Goal: Task Accomplishment & Management: Use online tool/utility

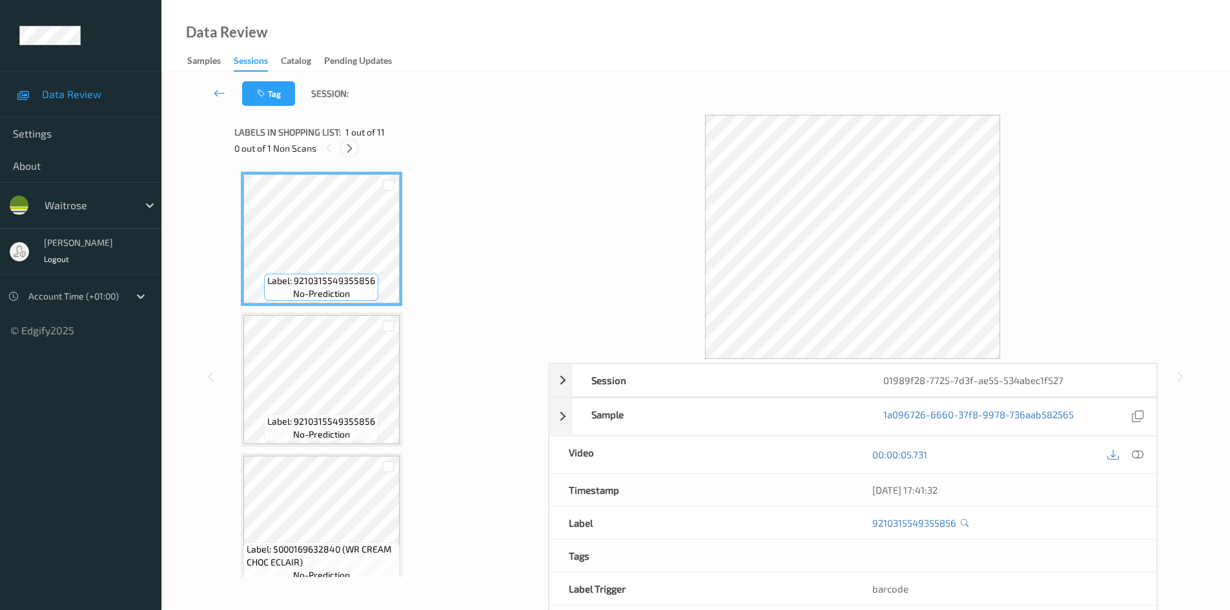
click at [346, 147] on icon at bounding box center [349, 149] width 11 height 12
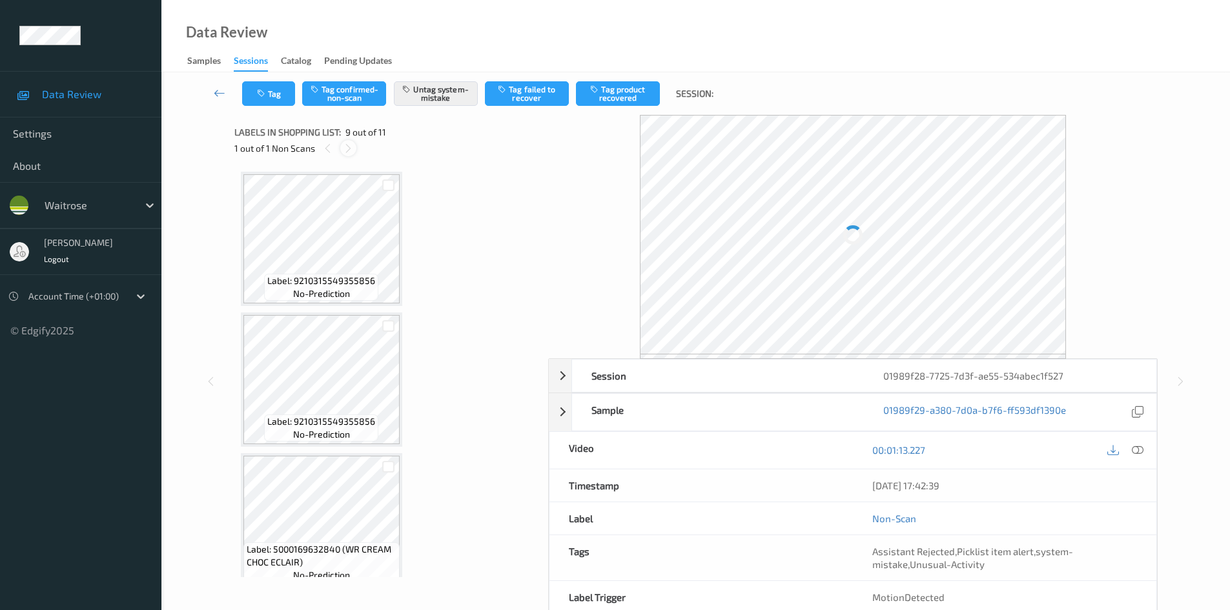
scroll to position [992, 0]
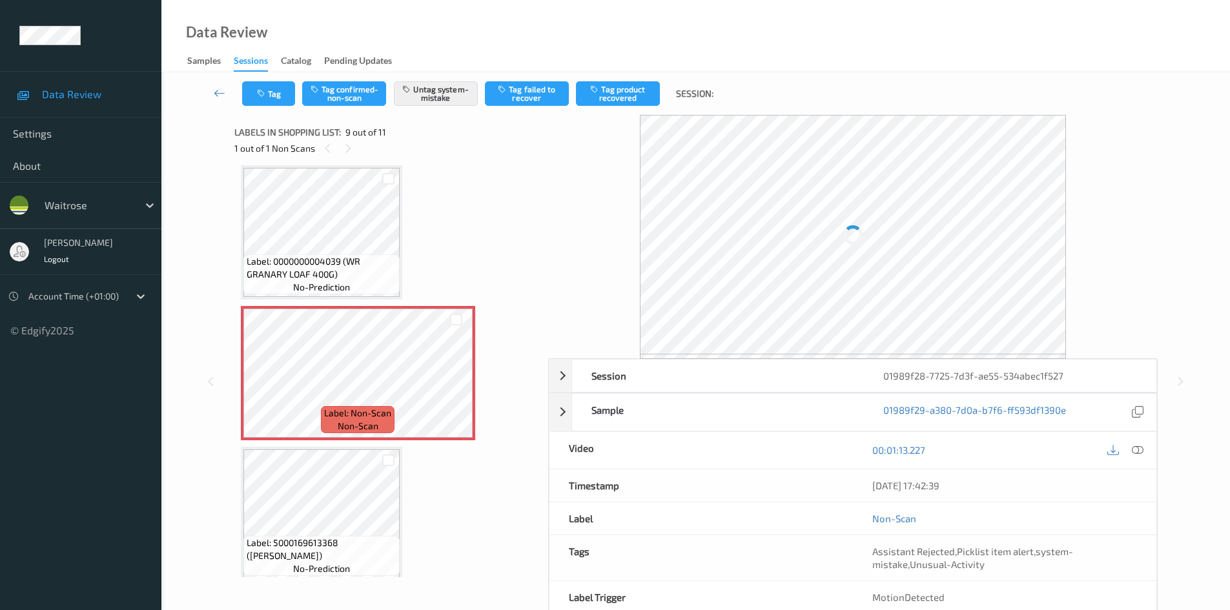
click at [1135, 453] on icon at bounding box center [1138, 450] width 12 height 12
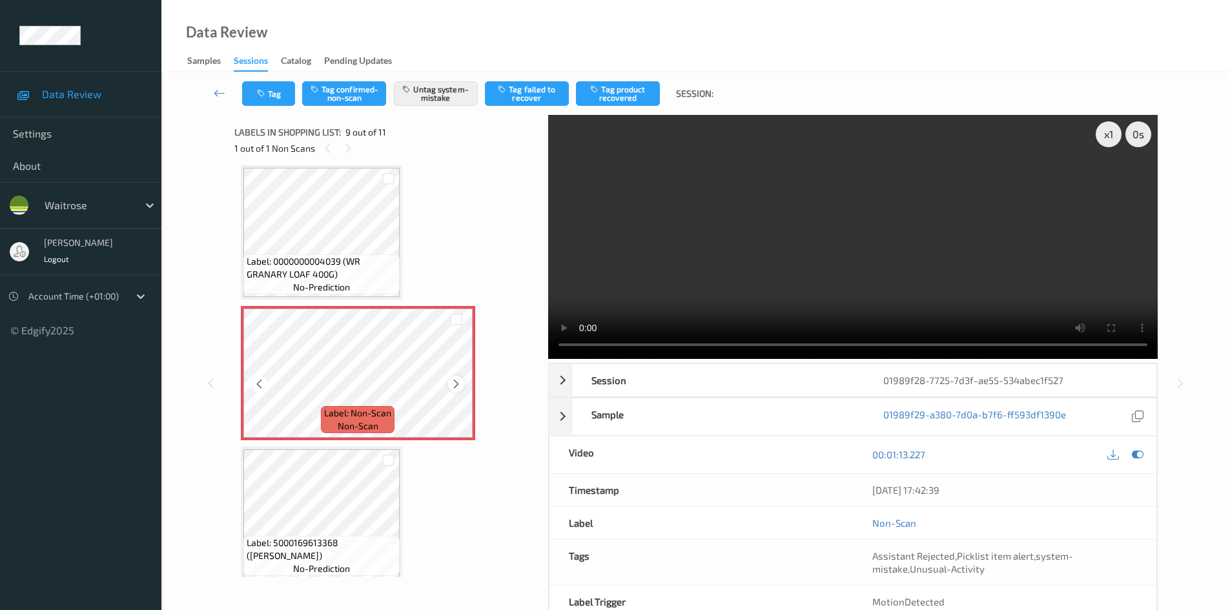
click at [456, 383] on icon at bounding box center [456, 384] width 11 height 12
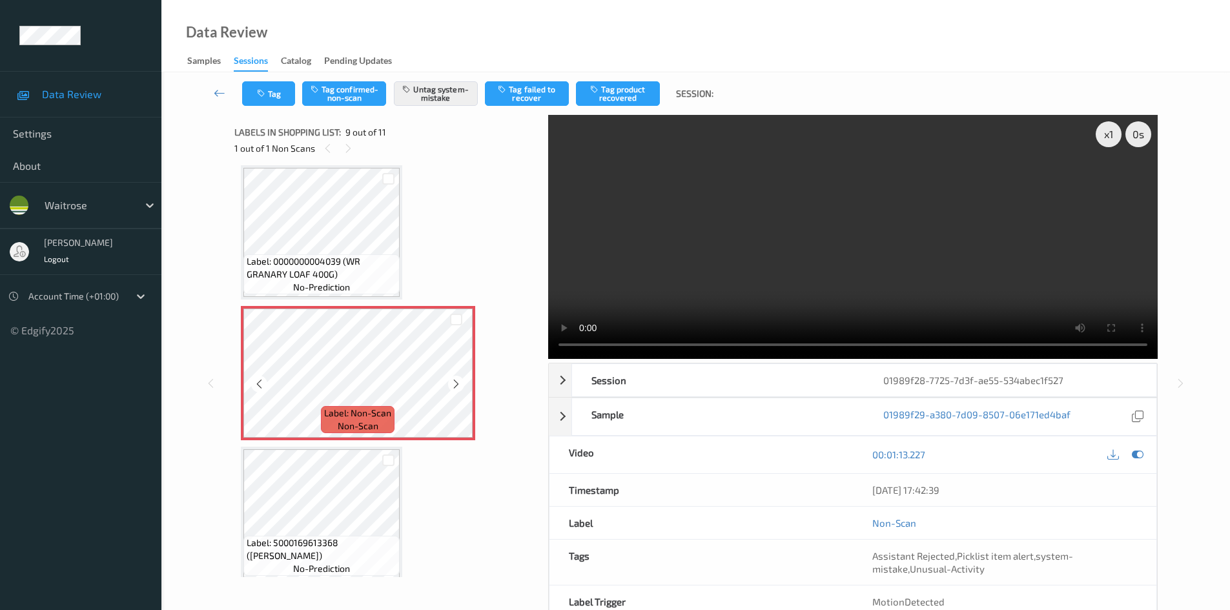
click at [456, 383] on icon at bounding box center [456, 384] width 11 height 12
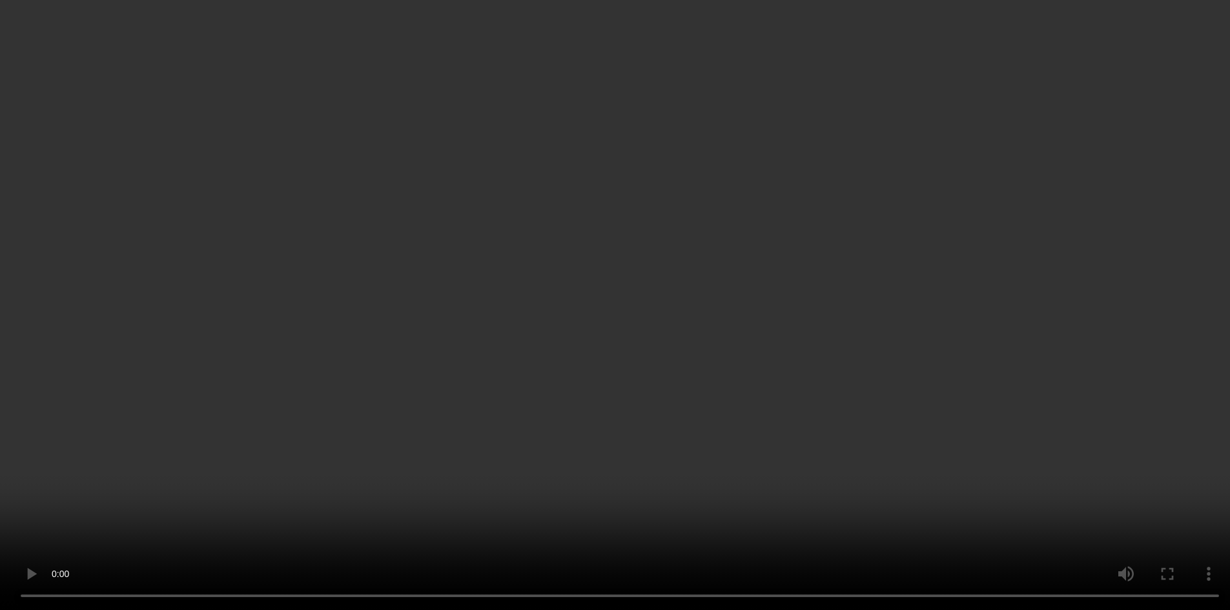
scroll to position [1078, 0]
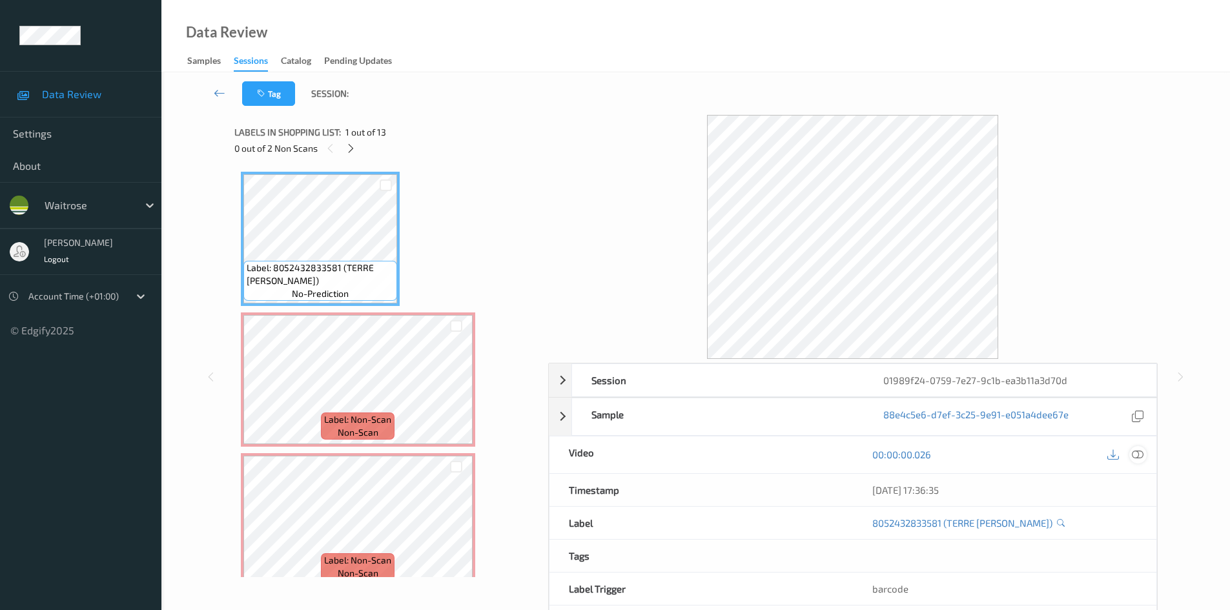
click at [1136, 456] on icon at bounding box center [1138, 455] width 12 height 12
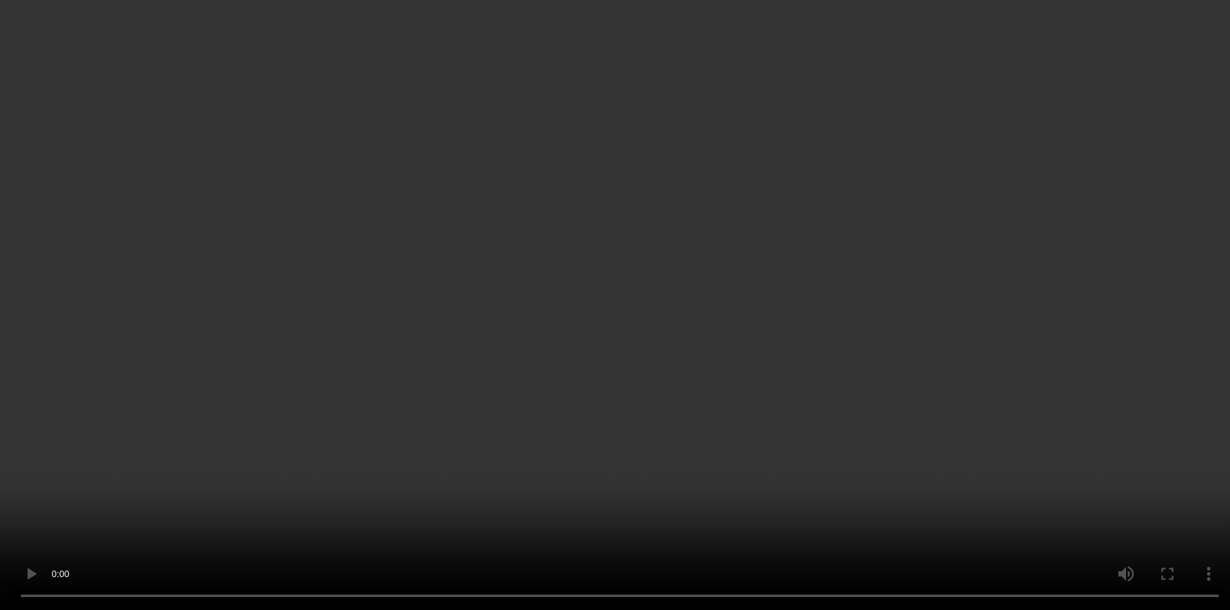
scroll to position [65, 0]
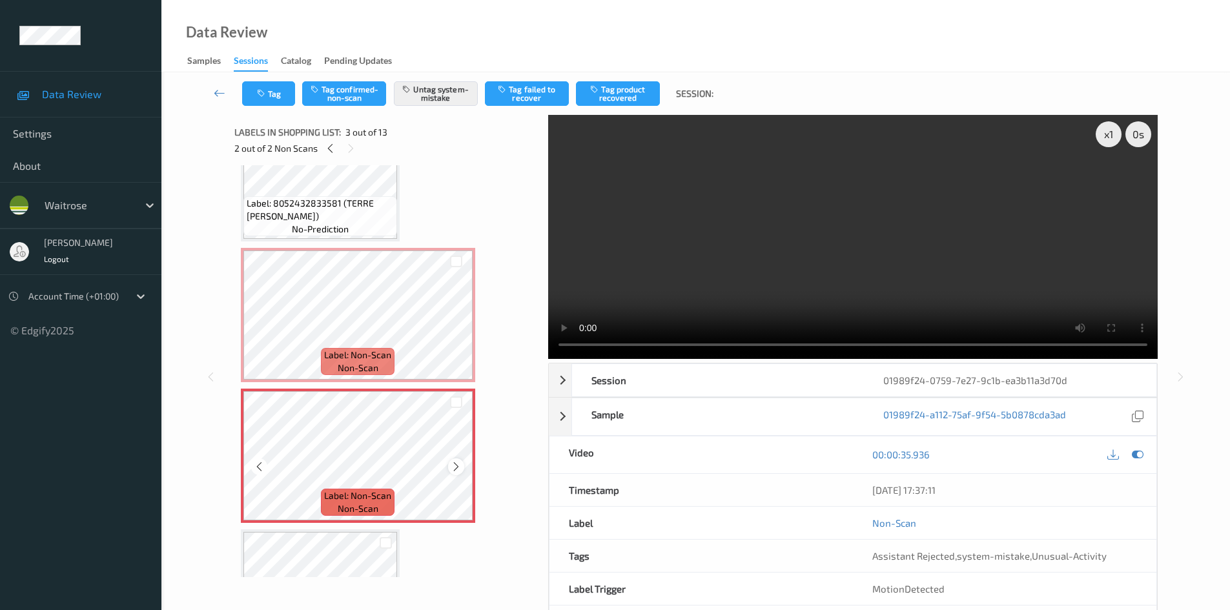
click at [457, 464] on icon at bounding box center [456, 467] width 11 height 12
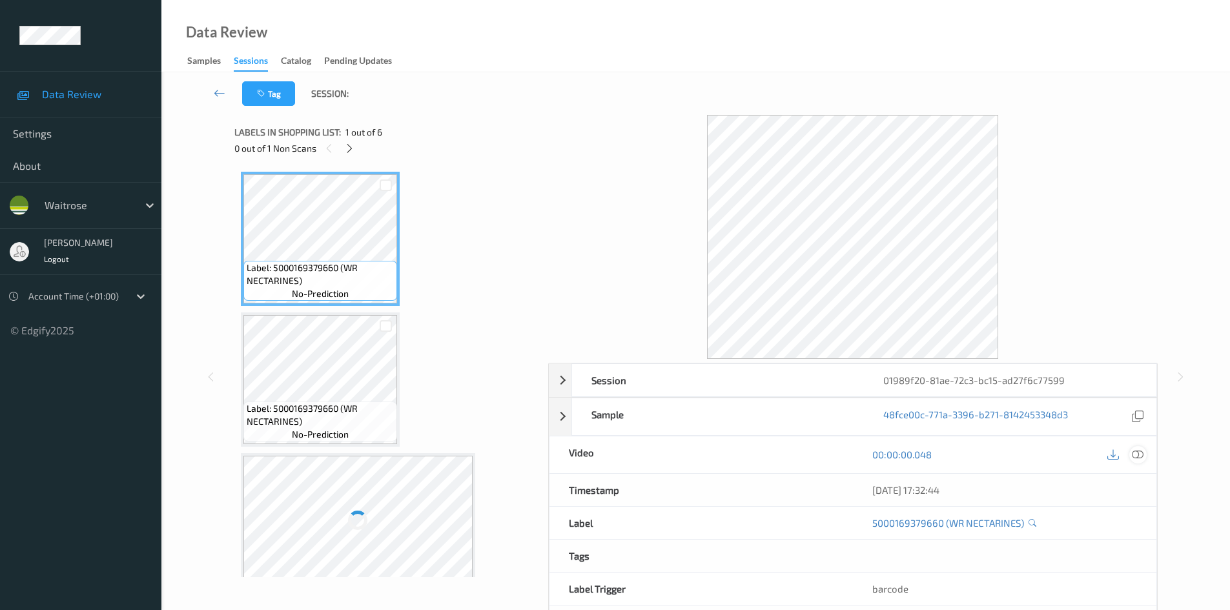
click at [1139, 456] on icon at bounding box center [1138, 455] width 12 height 12
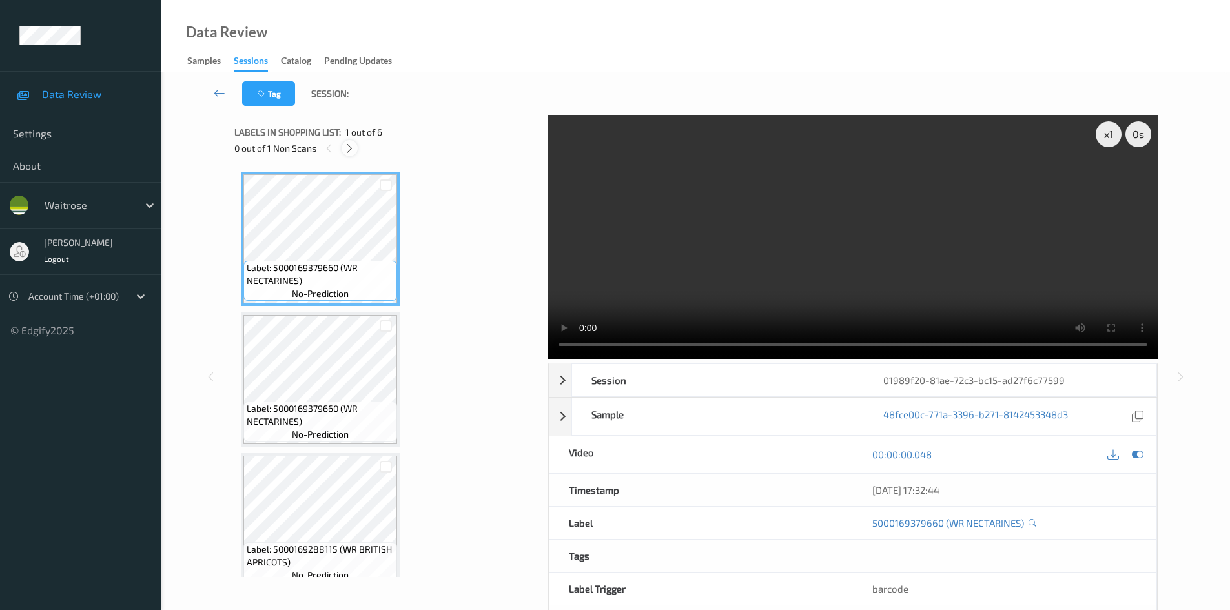
click at [354, 148] on icon at bounding box center [349, 149] width 11 height 12
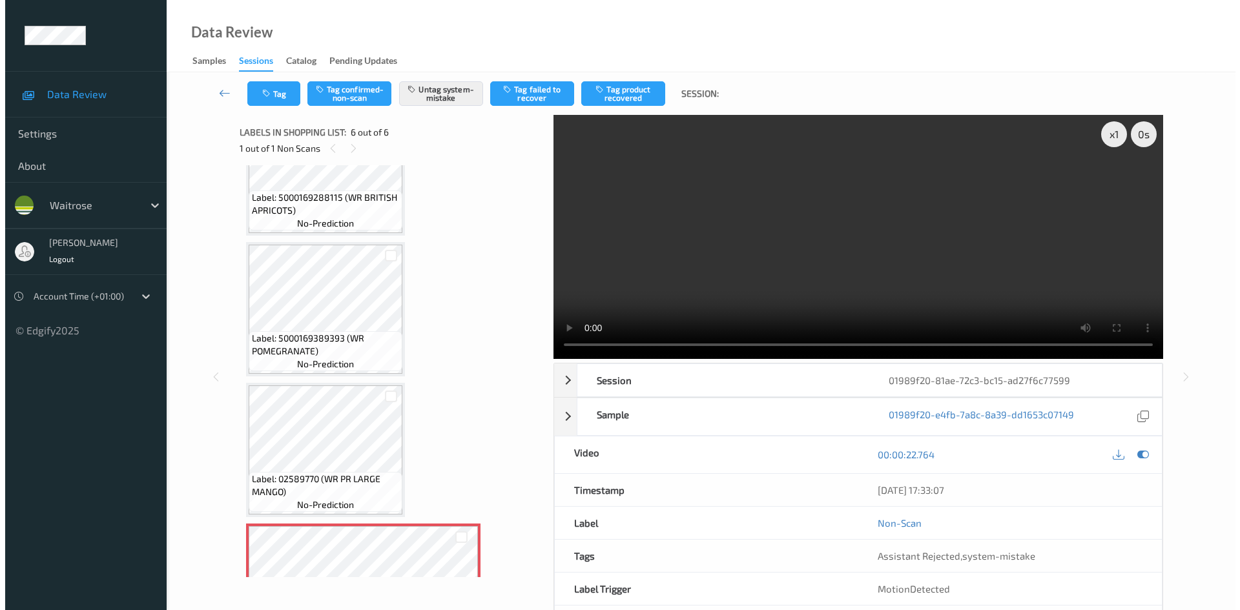
scroll to position [439, 0]
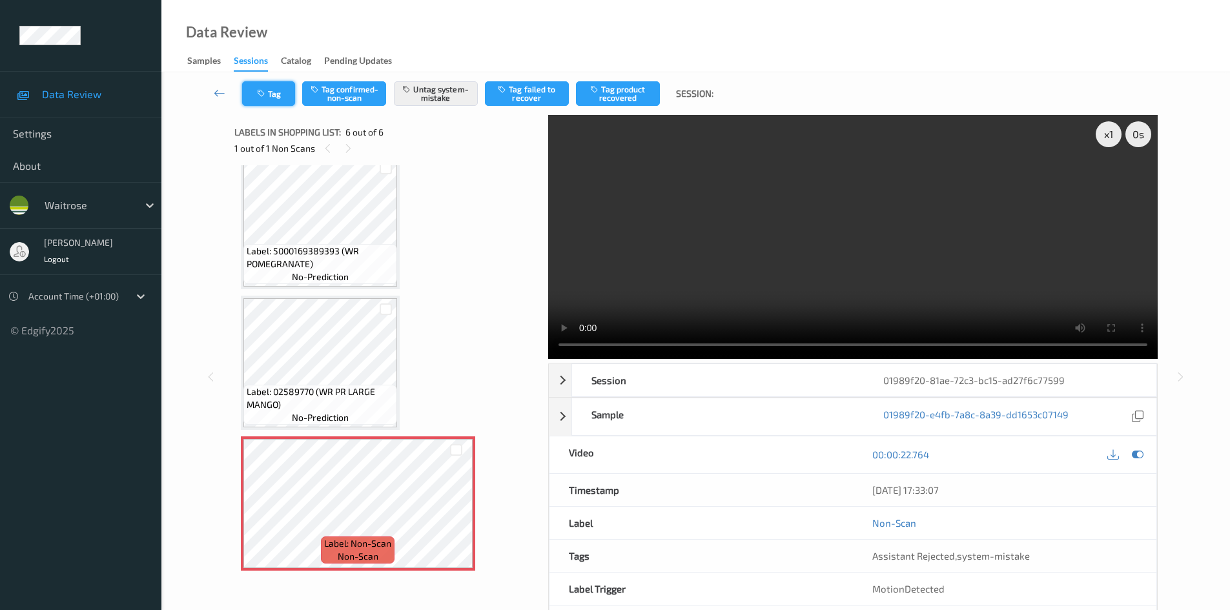
click at [287, 98] on button "Tag" at bounding box center [268, 93] width 53 height 25
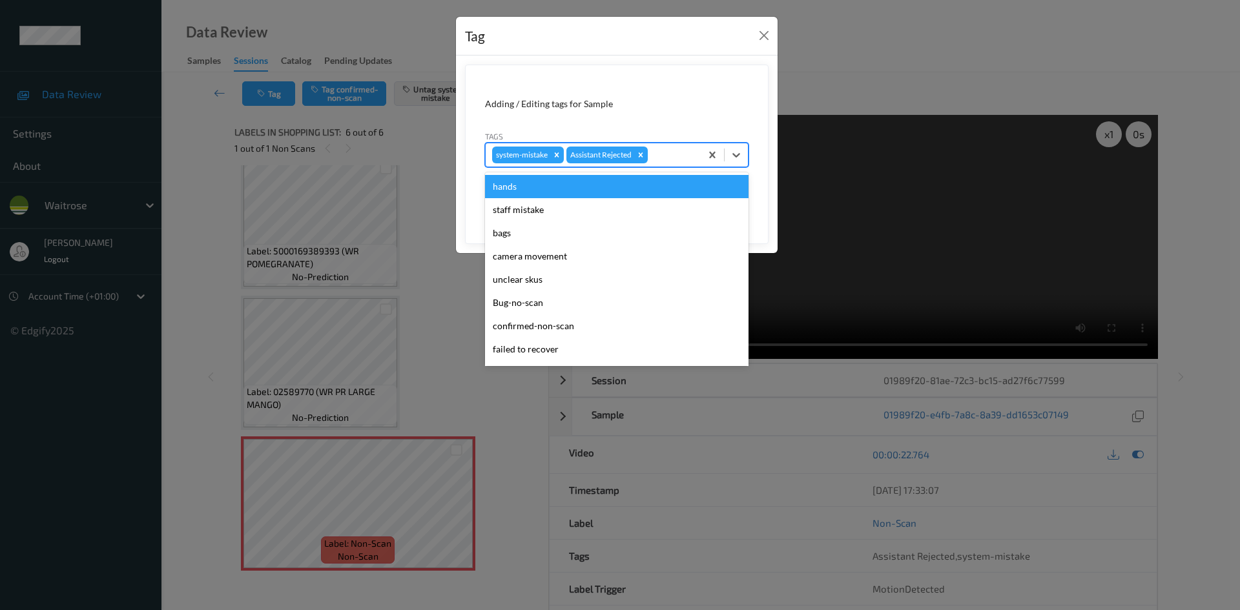
click at [661, 148] on div at bounding box center [672, 154] width 44 height 15
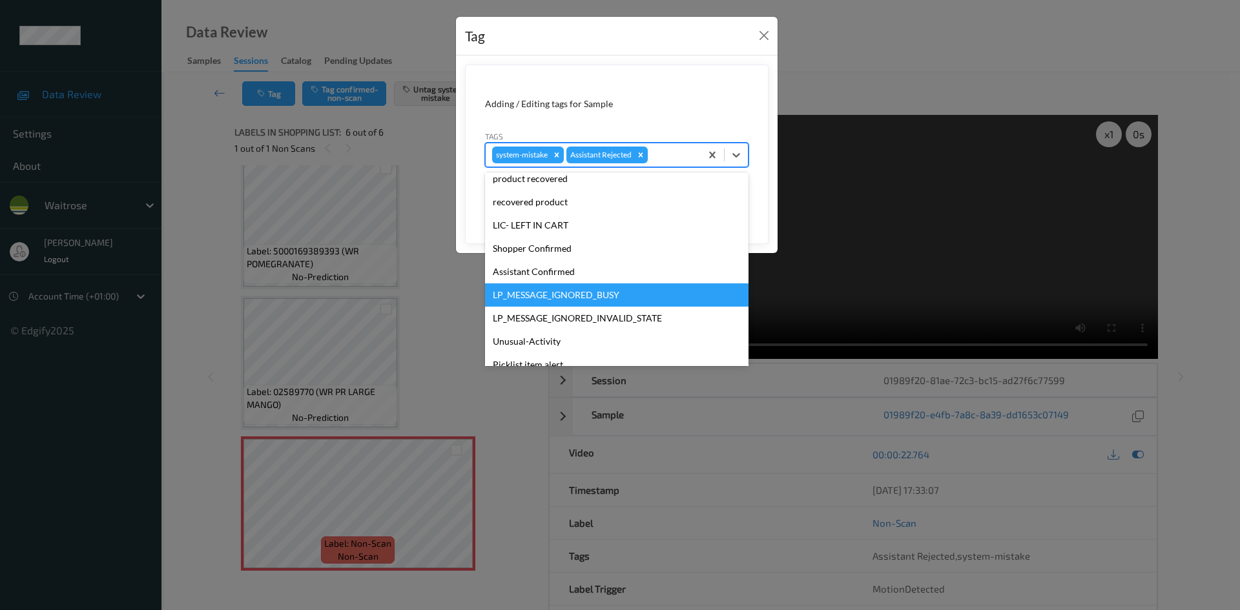
scroll to position [253, 0]
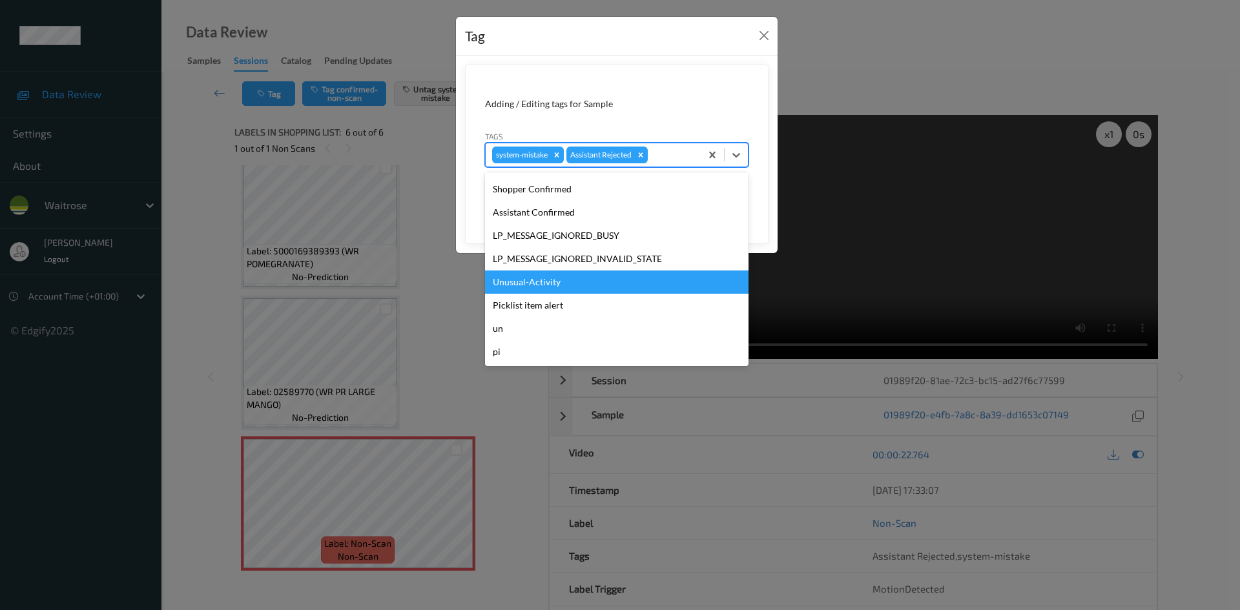
click at [584, 279] on div "Unusual-Activity" at bounding box center [616, 282] width 263 height 23
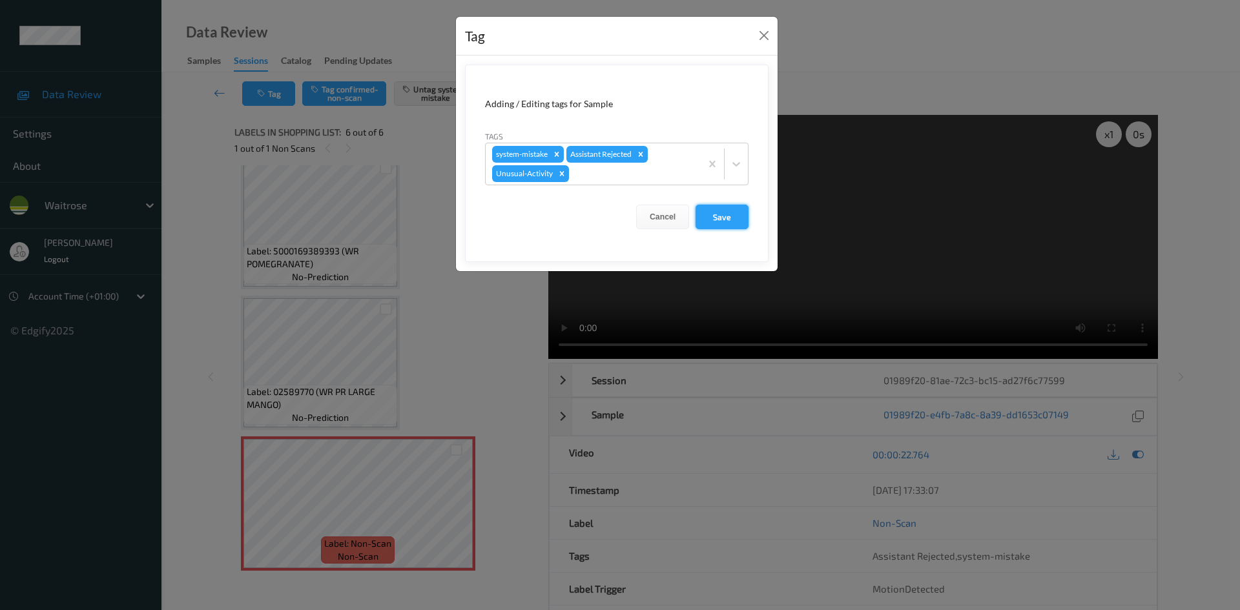
click at [734, 216] on button "Save" at bounding box center [721, 217] width 53 height 25
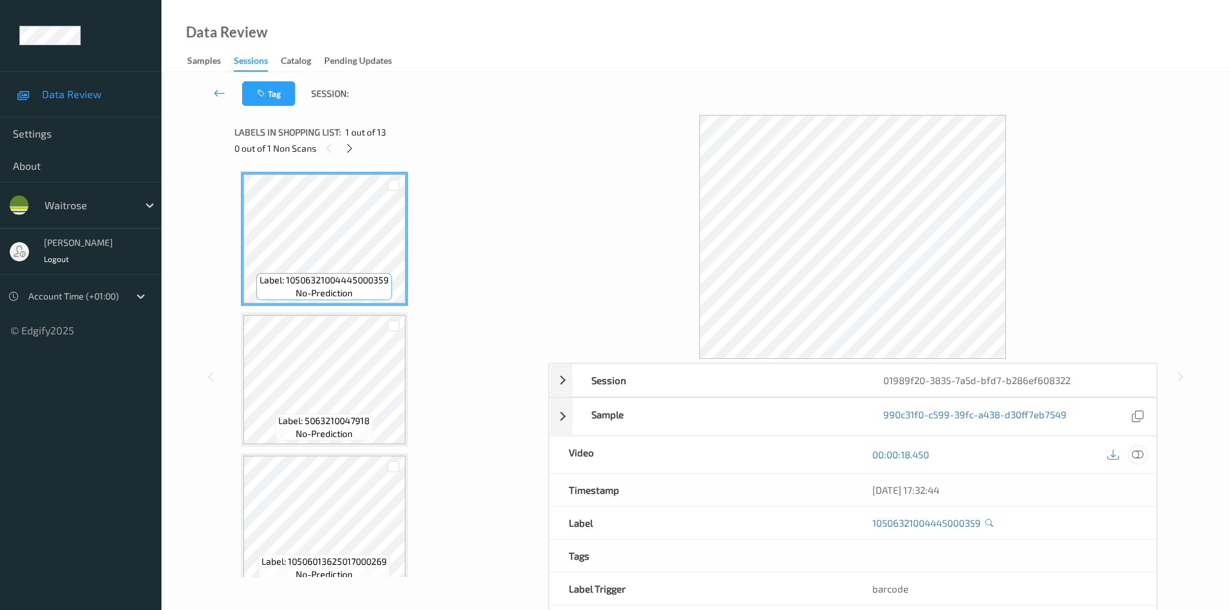
click at [1136, 458] on icon at bounding box center [1138, 455] width 12 height 12
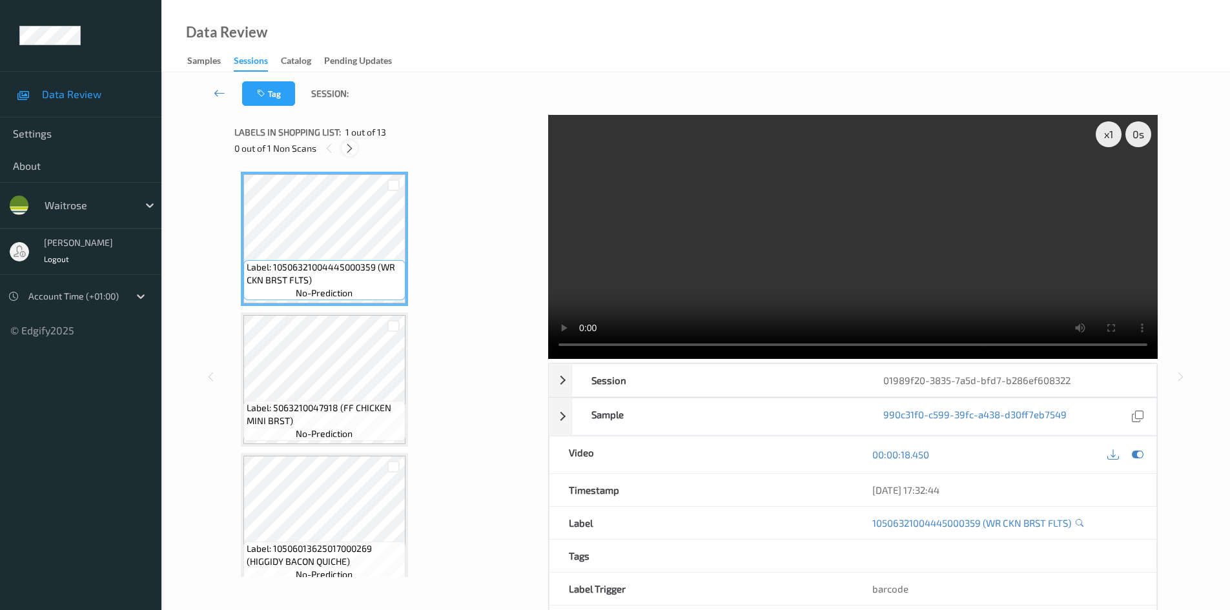
click at [350, 149] on icon at bounding box center [349, 149] width 11 height 12
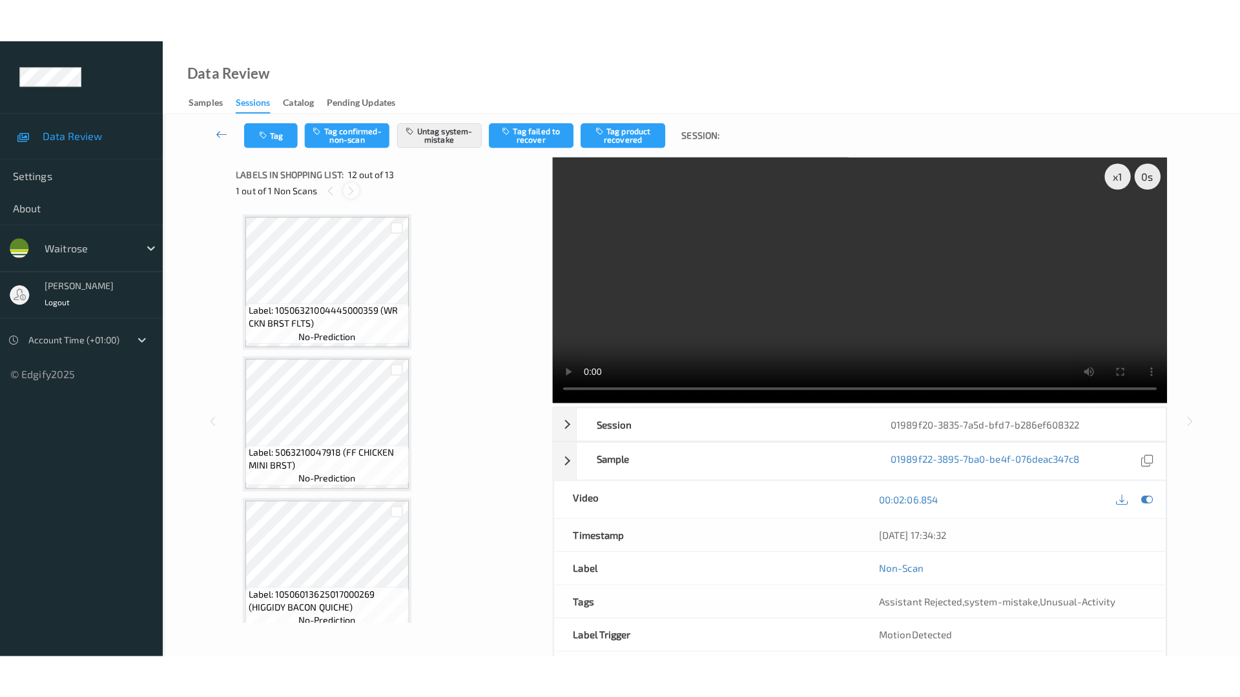
scroll to position [1414, 0]
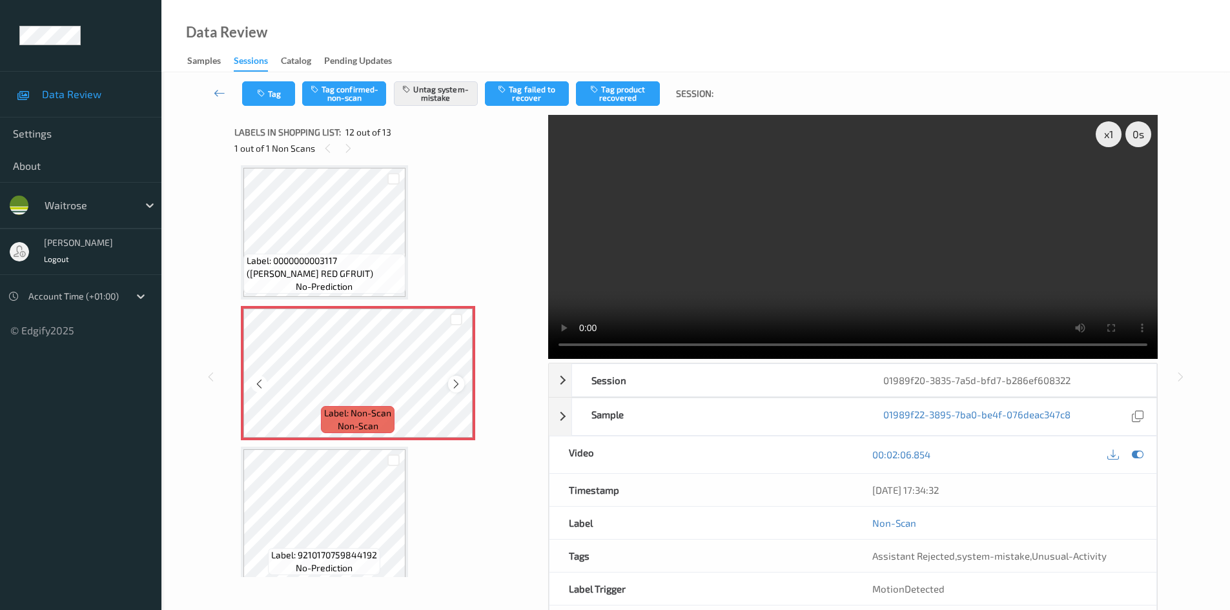
click at [457, 382] on icon at bounding box center [456, 384] width 11 height 12
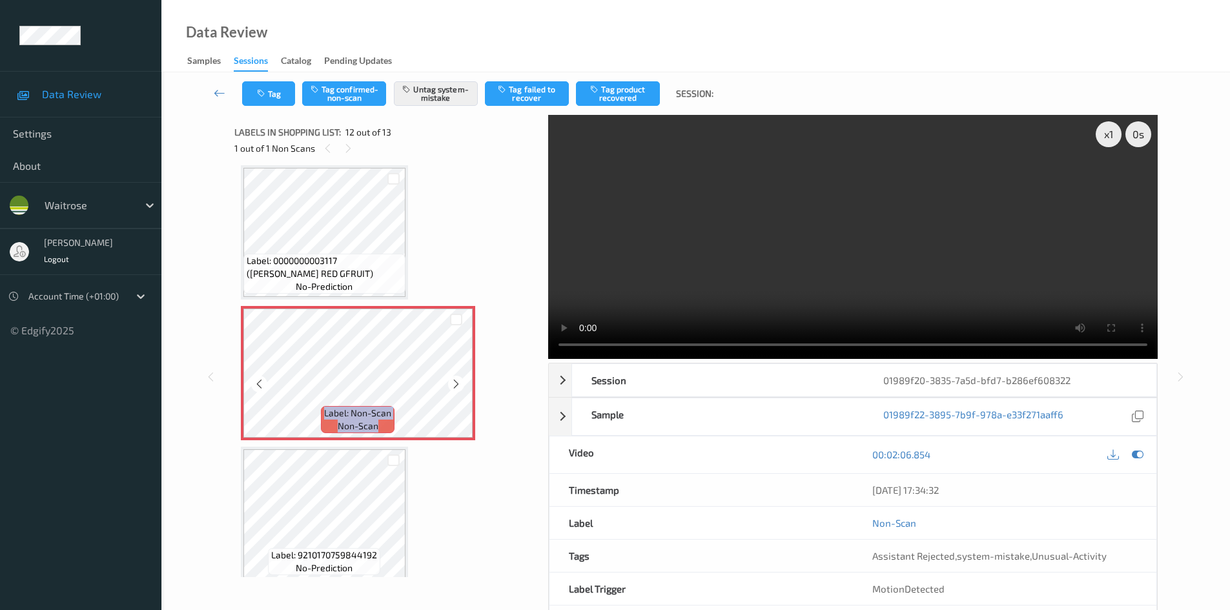
click at [457, 382] on icon at bounding box center [456, 384] width 11 height 12
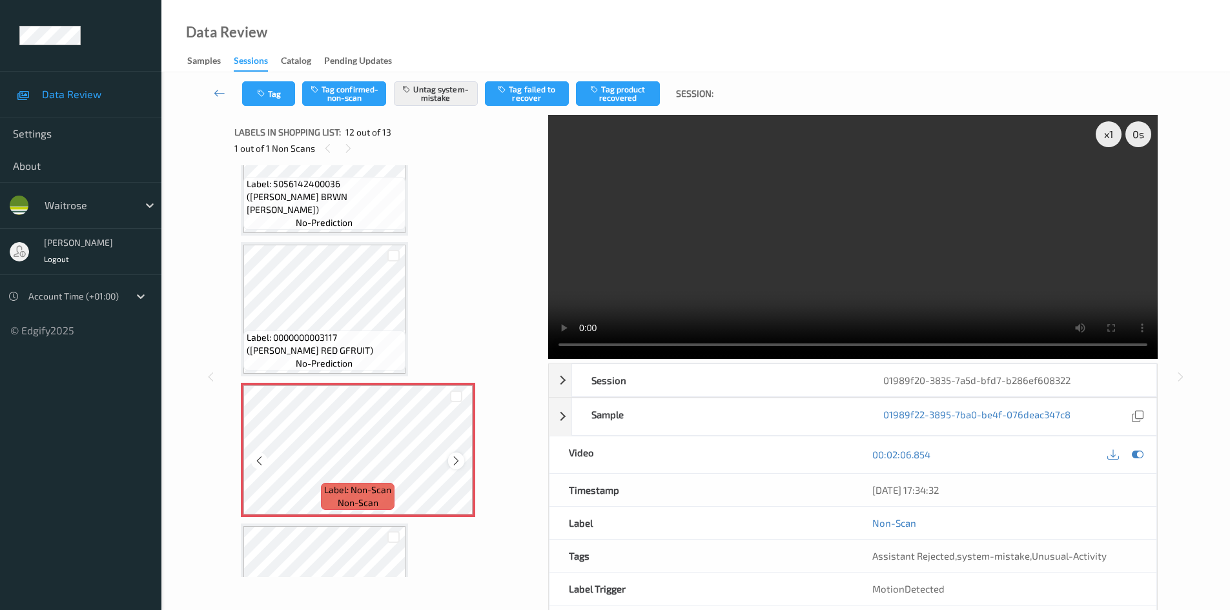
click at [455, 463] on icon at bounding box center [456, 461] width 11 height 12
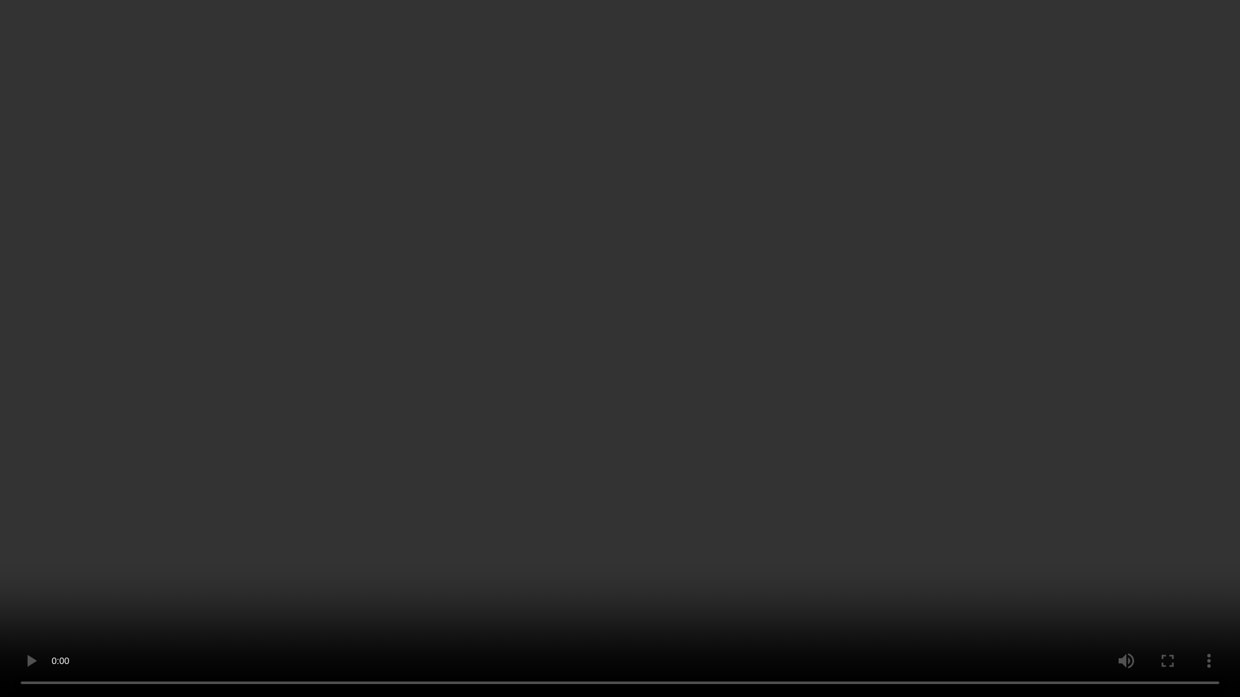
click at [893, 515] on video at bounding box center [620, 348] width 1240 height 697
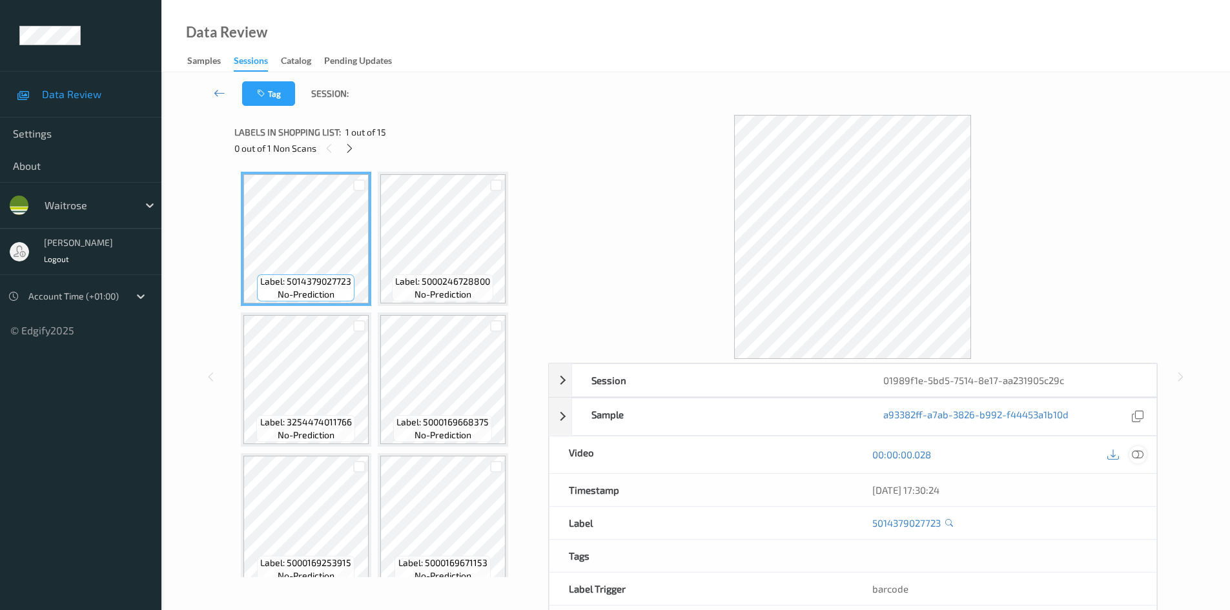
click at [1139, 449] on icon at bounding box center [1138, 455] width 12 height 12
